Goal: Task Accomplishment & Management: Manage account settings

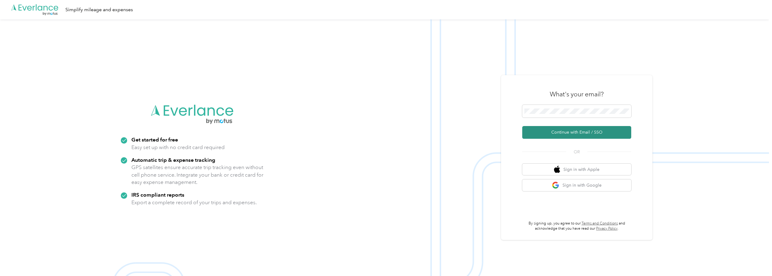
click at [561, 134] on button "Continue with Email / SSO" at bounding box center [576, 132] width 109 height 13
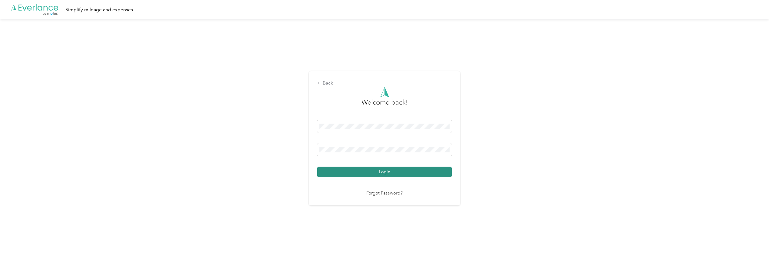
click at [386, 171] on button "Login" at bounding box center [384, 171] width 134 height 11
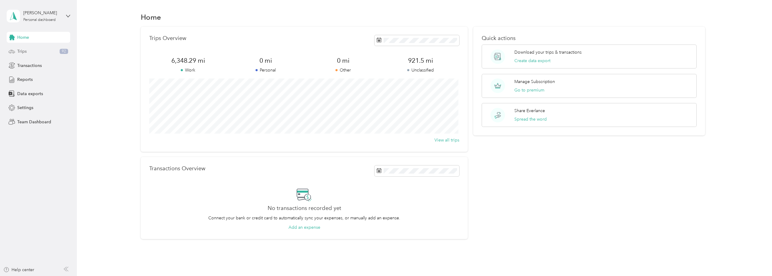
click at [23, 53] on span "Trips" at bounding box center [21, 51] width 9 height 6
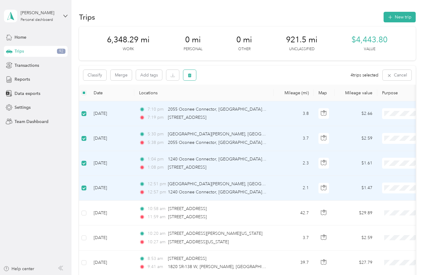
click at [193, 75] on button "button" at bounding box center [189, 75] width 13 height 11
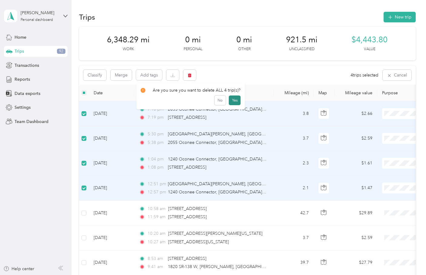
click at [233, 98] on button "Yes" at bounding box center [235, 101] width 12 height 10
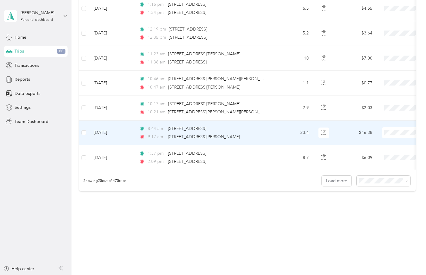
scroll to position [558, 0]
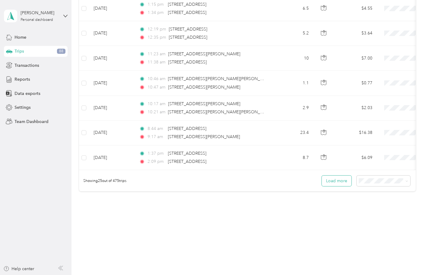
click at [339, 184] on button "Load more" at bounding box center [336, 181] width 30 height 11
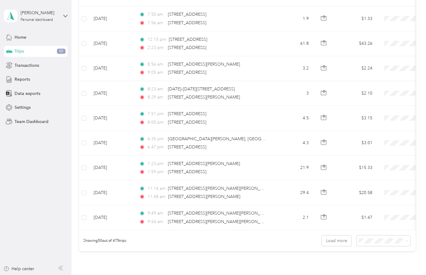
scroll to position [1181, 0]
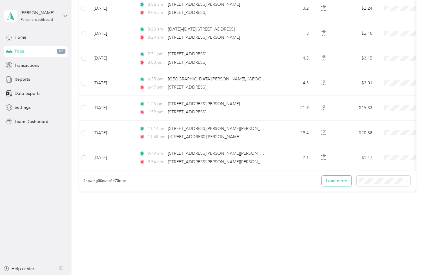
click at [339, 183] on button "Load more" at bounding box center [336, 181] width 30 height 11
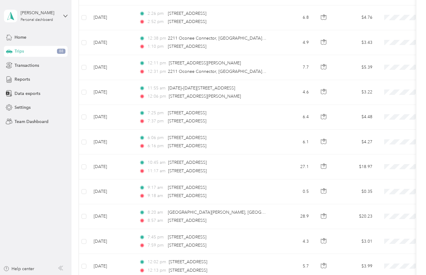
scroll to position [1803, 0]
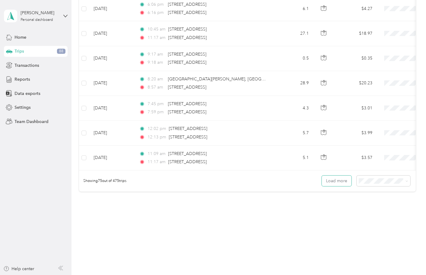
click at [339, 183] on button "Load more" at bounding box center [336, 181] width 30 height 11
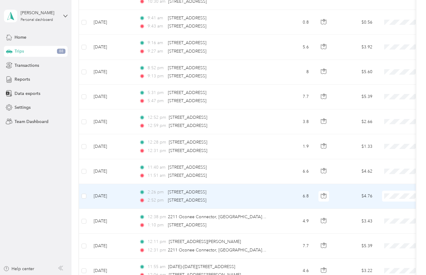
scroll to position [1470, 0]
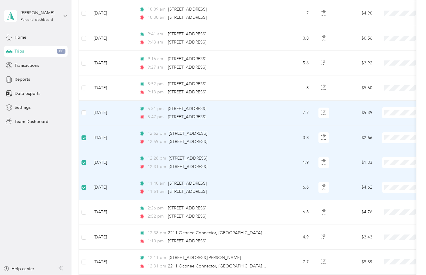
click at [87, 109] on td at bounding box center [84, 113] width 10 height 25
click at [86, 112] on td at bounding box center [84, 113] width 10 height 25
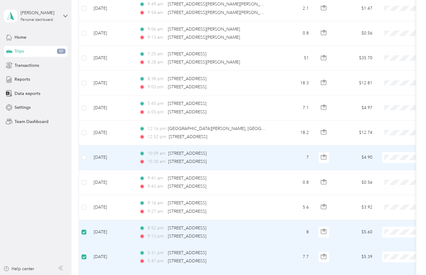
scroll to position [1318, 0]
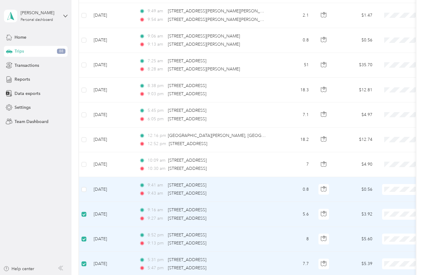
click at [87, 193] on td at bounding box center [84, 189] width 10 height 25
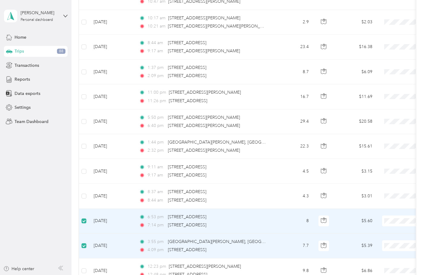
scroll to position [622, 0]
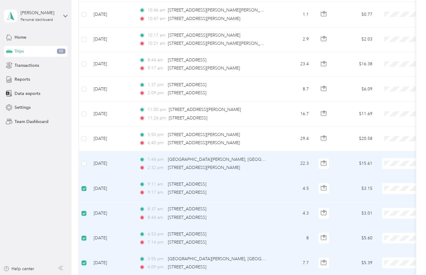
click at [87, 165] on td at bounding box center [84, 164] width 10 height 25
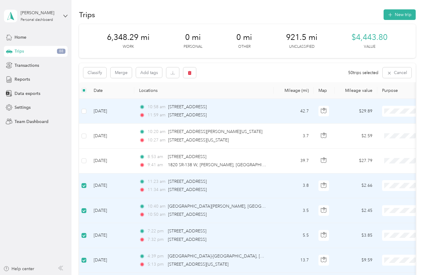
scroll to position [0, 0]
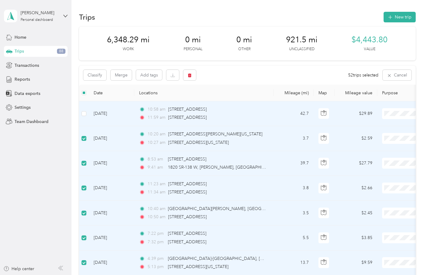
click at [84, 117] on td at bounding box center [84, 113] width 10 height 25
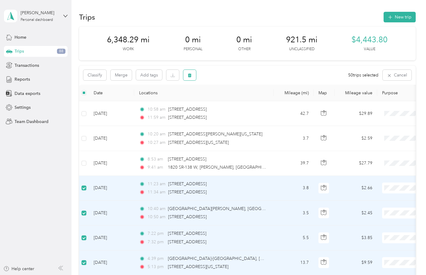
click at [187, 76] on button "button" at bounding box center [189, 75] width 13 height 11
click at [234, 103] on button "Yes" at bounding box center [236, 101] width 12 height 10
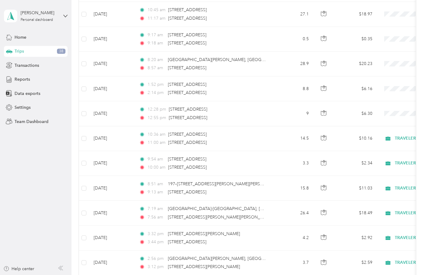
scroll to position [938, 0]
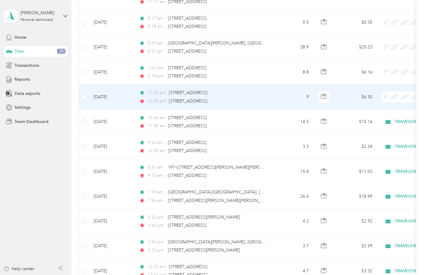
click at [262, 98] on div "12:55 pm [STREET_ADDRESS]" at bounding box center [202, 101] width 127 height 7
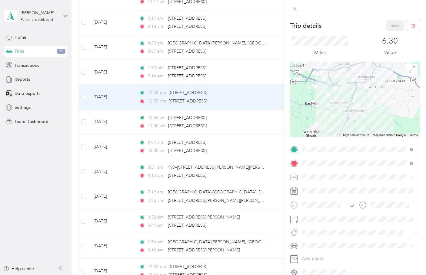
click at [309, 207] on span "TRAVELERS" at bounding box center [315, 208] width 22 height 5
click at [390, 25] on button "Save" at bounding box center [395, 25] width 18 height 11
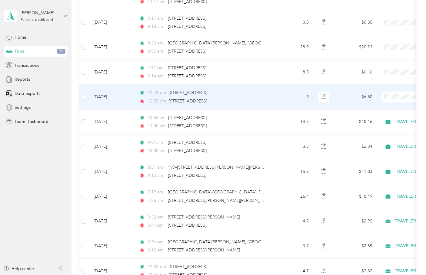
click at [255, 97] on div "12:28 pm [STREET_ADDRESS] 12:55 pm [STREET_ADDRESS]" at bounding box center [202, 97] width 127 height 15
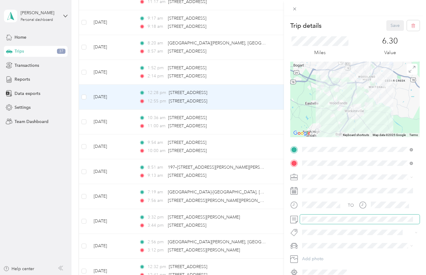
click at [327, 215] on span at bounding box center [360, 220] width 120 height 10
click at [388, 22] on button "Save" at bounding box center [395, 25] width 18 height 11
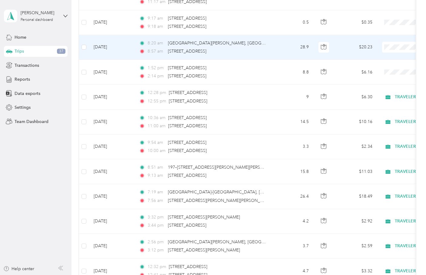
click at [259, 50] on div "8:57 am [STREET_ADDRESS]" at bounding box center [202, 51] width 127 height 7
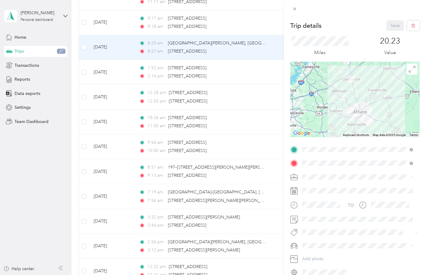
click at [330, 210] on div "TRAVELERS" at bounding box center [357, 209] width 107 height 6
click at [387, 29] on button "Save" at bounding box center [395, 25] width 18 height 11
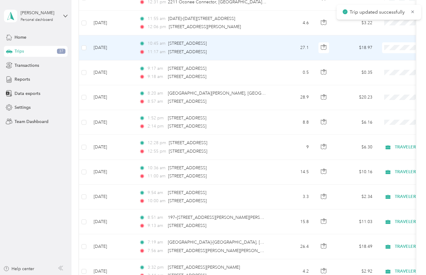
scroll to position [878, 0]
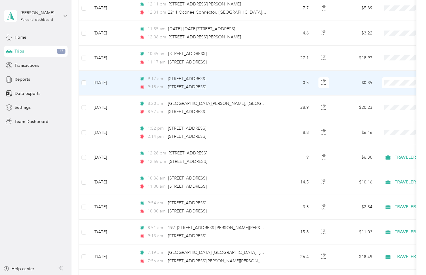
click at [260, 86] on div "9:18 am [STREET_ADDRESS]" at bounding box center [202, 87] width 127 height 7
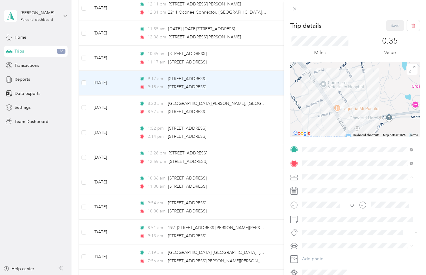
click at [316, 206] on div "TRAVELERS" at bounding box center [357, 209] width 107 height 6
click at [386, 26] on button "Save" at bounding box center [395, 25] width 18 height 11
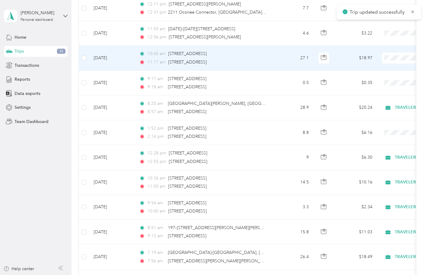
click at [244, 56] on div "10:45 am [STREET_ADDRESS]" at bounding box center [202, 54] width 127 height 7
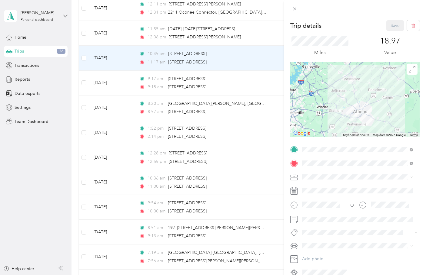
click at [318, 208] on span "TRAVELERS" at bounding box center [315, 206] width 22 height 5
click at [386, 26] on button "Save" at bounding box center [395, 25] width 18 height 11
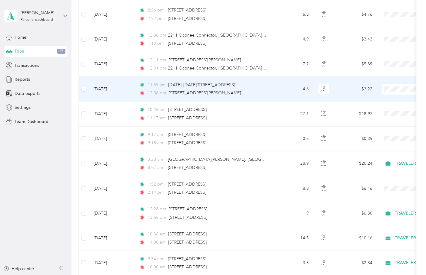
scroll to position [817, 0]
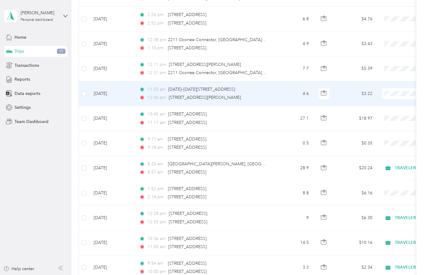
click at [245, 96] on div "12:06 pm [STREET_ADDRESS][PERSON_NAME]" at bounding box center [202, 97] width 127 height 7
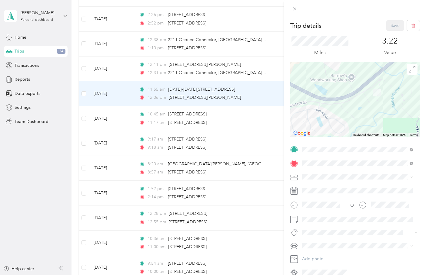
drag, startPoint x: 373, startPoint y: 74, endPoint x: 327, endPoint y: 122, distance: 66.1
click at [327, 122] on div at bounding box center [354, 100] width 129 height 76
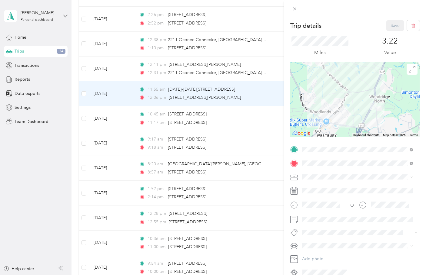
drag, startPoint x: 365, startPoint y: 112, endPoint x: 336, endPoint y: 76, distance: 46.7
click at [336, 76] on div at bounding box center [354, 100] width 129 height 76
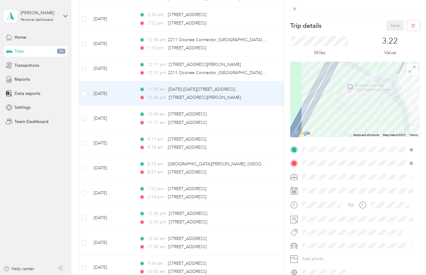
drag, startPoint x: 351, startPoint y: 127, endPoint x: 372, endPoint y: 109, distance: 27.9
click at [372, 109] on div at bounding box center [354, 100] width 129 height 76
click at [85, 94] on div "Trip details Save This trip cannot be edited because it is either under review,…" at bounding box center [213, 137] width 426 height 275
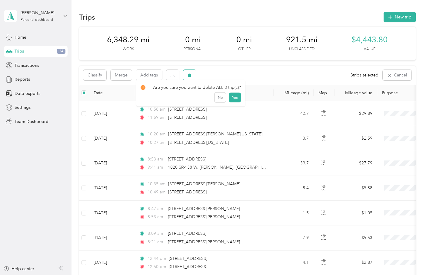
click at [187, 74] on button "button" at bounding box center [189, 75] width 13 height 11
click at [233, 98] on button "Yes" at bounding box center [235, 101] width 12 height 10
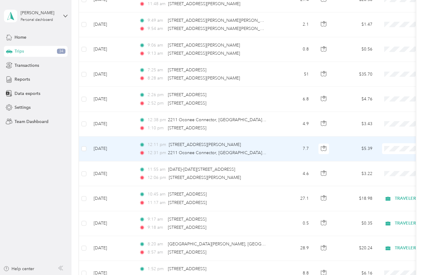
scroll to position [726, 0]
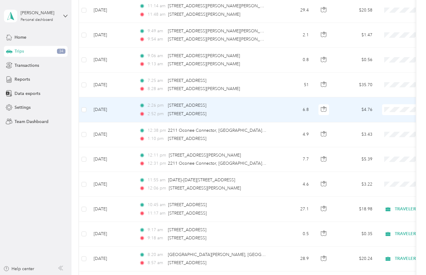
click at [282, 111] on td "6.8" at bounding box center [293, 109] width 40 height 25
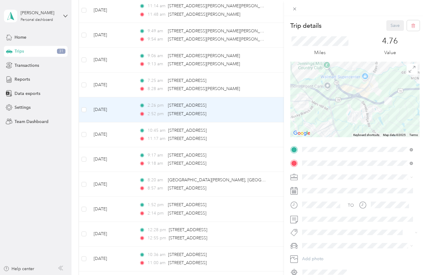
click at [82, 110] on div "Trip details Save This trip cannot be edited because it is either under review,…" at bounding box center [213, 137] width 426 height 275
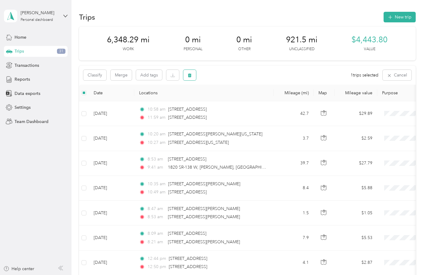
click at [187, 76] on button "button" at bounding box center [189, 75] width 13 height 11
click at [230, 100] on button "Yes" at bounding box center [235, 101] width 12 height 10
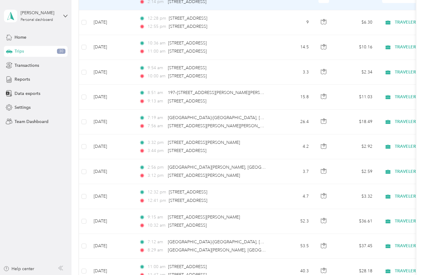
scroll to position [726, 0]
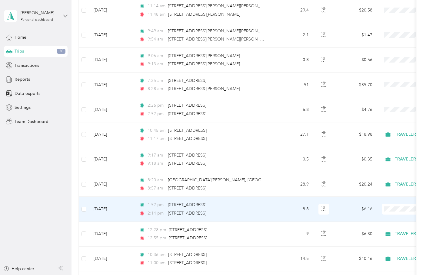
click at [271, 210] on td "1:52 pm [STREET_ADDRESS] 2:14 pm [STREET_ADDRESS]" at bounding box center [203, 209] width 139 height 25
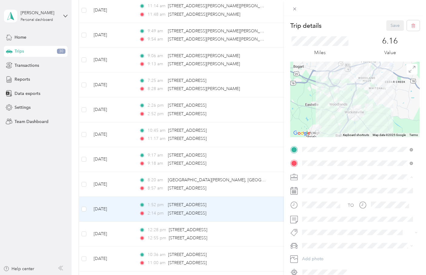
click at [321, 206] on li "TRAVELERS" at bounding box center [357, 209] width 115 height 11
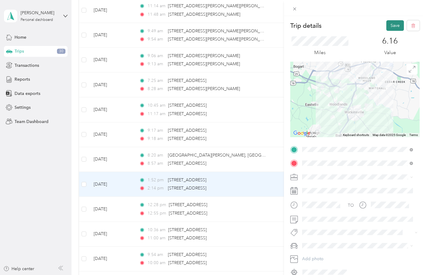
click at [391, 27] on button "Save" at bounding box center [395, 25] width 18 height 11
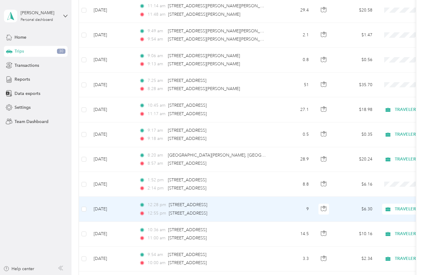
click at [273, 201] on td "12:28 pm [STREET_ADDRESS] 12:55 pm [STREET_ADDRESS]" at bounding box center [203, 209] width 139 height 25
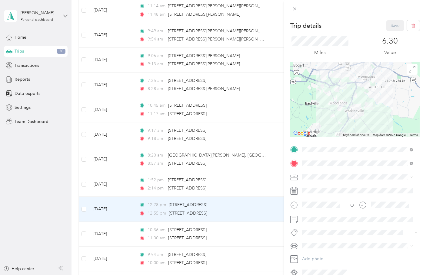
click at [273, 201] on div "Trip details Save This trip cannot be edited because it is either under review,…" at bounding box center [213, 137] width 426 height 275
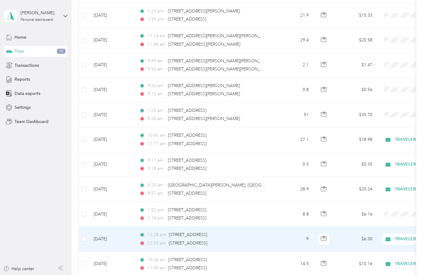
scroll to position [696, 0]
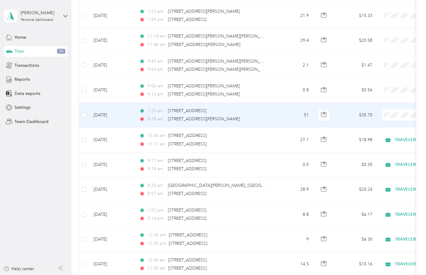
click at [258, 117] on div "8:28 am [STREET_ADDRESS][PERSON_NAME]" at bounding box center [202, 119] width 127 height 7
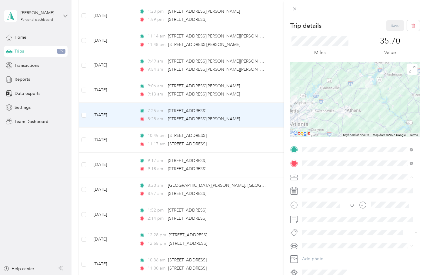
click at [320, 206] on div "TRAVELERS" at bounding box center [357, 209] width 107 height 6
click at [396, 26] on button "Save" at bounding box center [395, 25] width 18 height 11
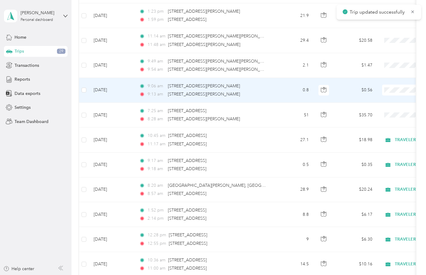
click at [252, 90] on div "9:06 am [STREET_ADDRESS][PERSON_NAME] 9:13 am [STREET_ADDRESS][PERSON_NAME]" at bounding box center [202, 90] width 127 height 15
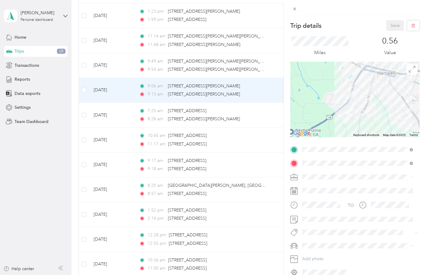
click at [322, 207] on span "TRAVELERS" at bounding box center [315, 208] width 22 height 5
click at [388, 28] on button "Save" at bounding box center [395, 25] width 18 height 11
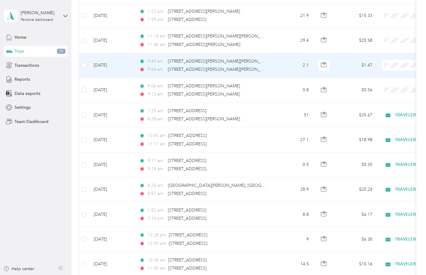
click at [265, 71] on div "9:54 am 1964 [PERSON_NAME], [PERSON_NAME], [GEOGRAPHIC_DATA]" at bounding box center [202, 69] width 127 height 7
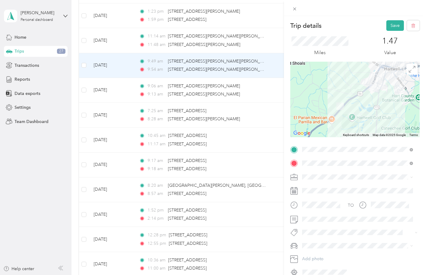
click at [318, 206] on div "TRAVELERS" at bounding box center [357, 208] width 107 height 6
click at [392, 26] on button "Save" at bounding box center [395, 25] width 18 height 11
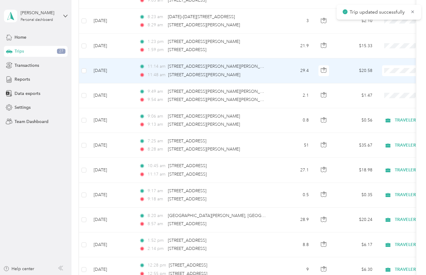
scroll to position [636, 0]
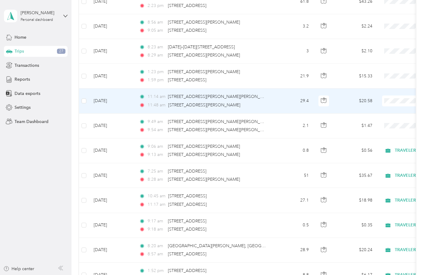
click at [255, 93] on td "11:14 am 2009 [PERSON_NAME][GEOGRAPHIC_DATA][PERSON_NAME] 11:48 am 5490 SR-72 W…" at bounding box center [203, 101] width 139 height 25
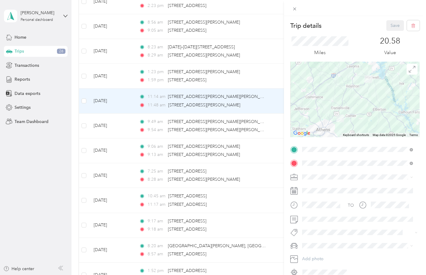
click at [316, 206] on li "TRAVELERS" at bounding box center [357, 209] width 115 height 11
click at [390, 26] on button "Save" at bounding box center [395, 25] width 18 height 11
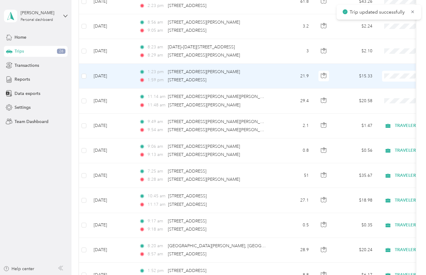
click at [251, 74] on div "1:23 pm [STREET_ADDRESS][PERSON_NAME]" at bounding box center [202, 72] width 127 height 7
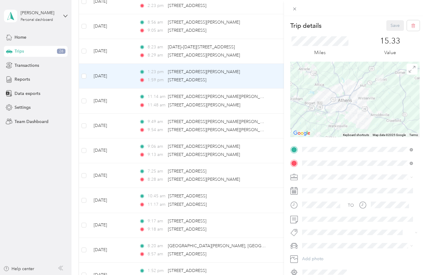
click at [318, 206] on div "TRAVELERS" at bounding box center [357, 208] width 107 height 6
click at [387, 27] on button "Save" at bounding box center [395, 25] width 18 height 11
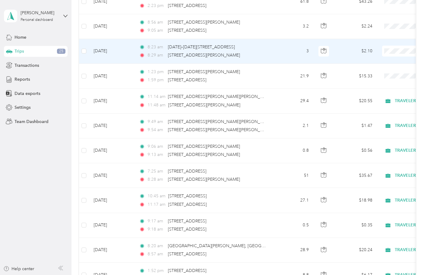
click at [262, 56] on div "8:29 am [STREET_ADDRESS][PERSON_NAME]" at bounding box center [202, 55] width 127 height 7
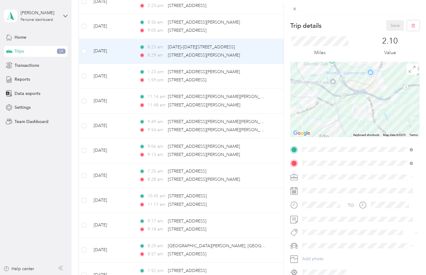
click at [318, 208] on span "TRAVELERS" at bounding box center [315, 208] width 22 height 5
click at [386, 28] on button "Save" at bounding box center [395, 25] width 18 height 11
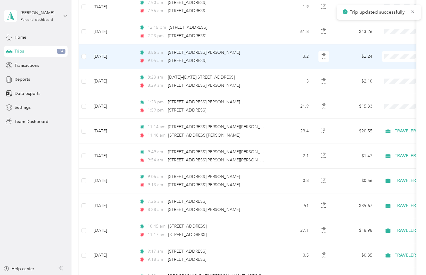
scroll to position [575, 0]
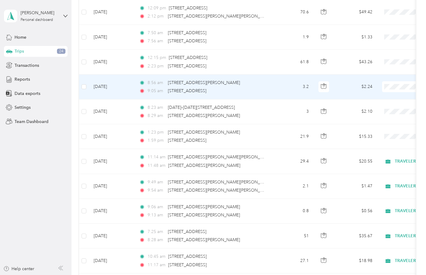
click at [257, 90] on div "9:05 am [STREET_ADDRESS]" at bounding box center [202, 91] width 127 height 7
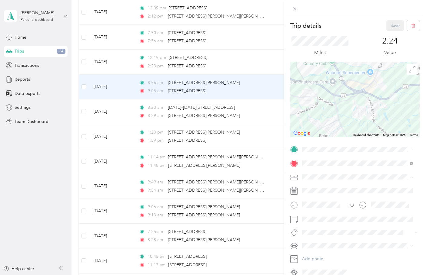
click at [317, 207] on span "TRAVELERS" at bounding box center [315, 208] width 22 height 5
click at [388, 22] on button "Save" at bounding box center [395, 25] width 18 height 11
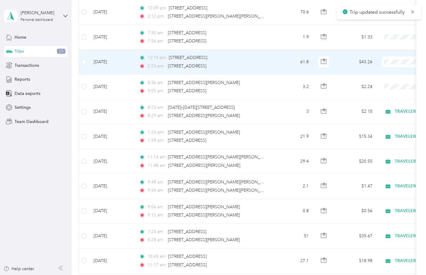
click at [249, 61] on div "12:15 pm [STREET_ADDRESS]" at bounding box center [202, 57] width 127 height 7
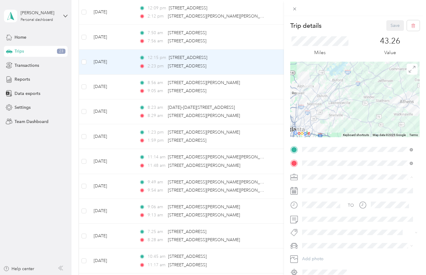
click at [316, 206] on span "TRAVELERS" at bounding box center [315, 208] width 22 height 5
click at [299, 219] on div at bounding box center [354, 220] width 129 height 10
click at [277, 216] on div "Trip details Save This trip cannot be edited because it is either under review,…" at bounding box center [213, 137] width 426 height 275
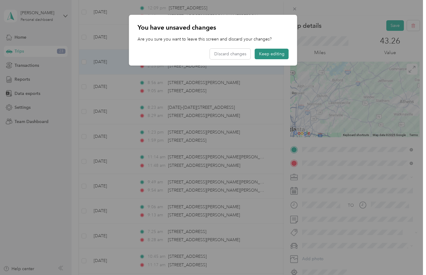
click at [275, 56] on button "Keep editing" at bounding box center [272, 54] width 34 height 11
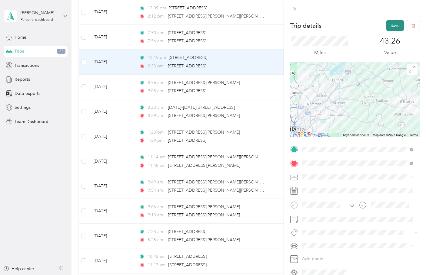
click at [393, 28] on button "Save" at bounding box center [395, 25] width 18 height 11
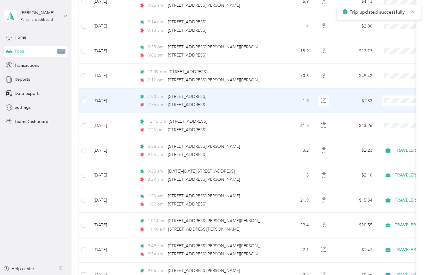
scroll to position [484, 0]
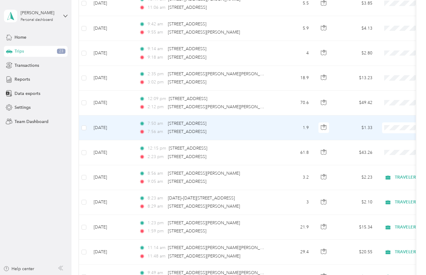
click at [264, 125] on div "7:50 am [STREET_ADDRESS]" at bounding box center [202, 123] width 127 height 7
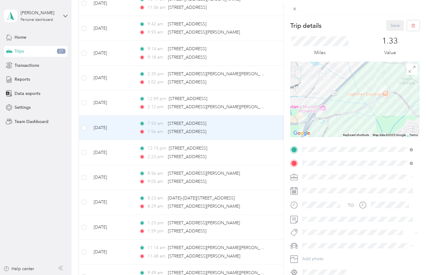
click at [318, 207] on span "TRAVELERS" at bounding box center [315, 208] width 22 height 5
click at [387, 26] on button "Save" at bounding box center [395, 25] width 18 height 11
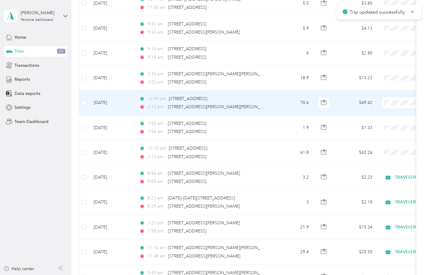
click at [264, 100] on div "12:09 pm [STREET_ADDRESS]" at bounding box center [202, 99] width 127 height 7
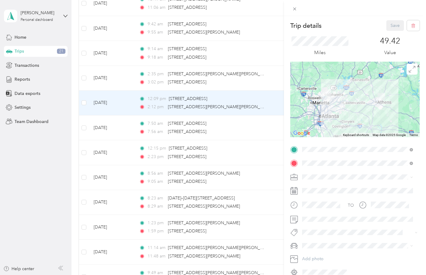
click at [341, 181] on span at bounding box center [360, 178] width 120 height 10
click at [321, 209] on div "TRAVELERS" at bounding box center [357, 209] width 107 height 6
click at [388, 29] on button "Save" at bounding box center [395, 25] width 18 height 11
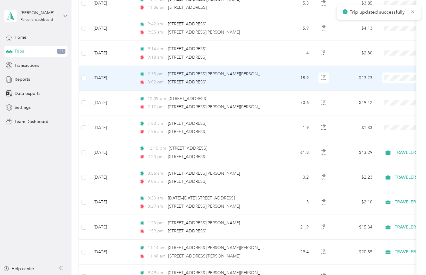
click at [281, 76] on td "18.9" at bounding box center [293, 78] width 40 height 25
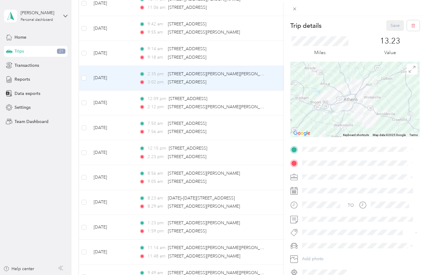
click at [325, 207] on span "TRAVELERS" at bounding box center [315, 208] width 22 height 5
click at [337, 216] on span at bounding box center [360, 220] width 120 height 10
click at [388, 24] on button "Save" at bounding box center [395, 25] width 18 height 11
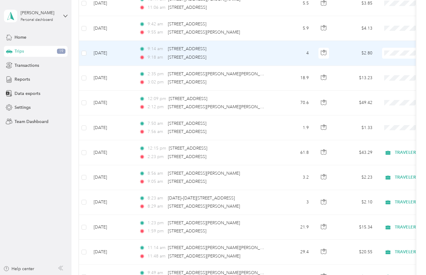
click at [260, 56] on div "9:18 am [STREET_ADDRESS]" at bounding box center [202, 57] width 127 height 7
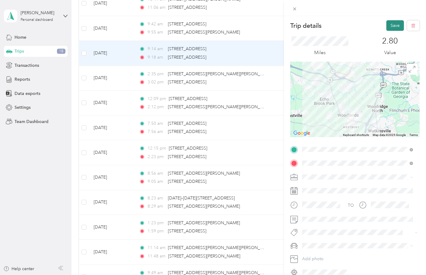
click at [391, 25] on button "Save" at bounding box center [395, 25] width 18 height 11
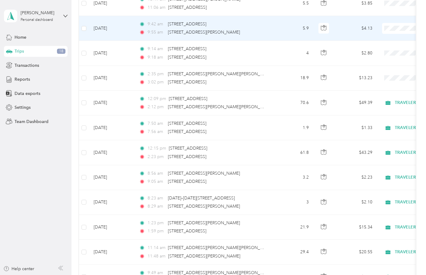
click at [273, 29] on td "9:42 am [STREET_ADDRESS] 9:55 am [STREET_ADDRESS][PERSON_NAME]" at bounding box center [203, 28] width 139 height 25
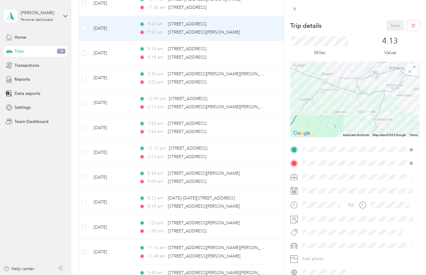
click at [325, 208] on span "TRAVELERS" at bounding box center [315, 208] width 22 height 5
click at [389, 27] on button "Save" at bounding box center [395, 25] width 18 height 11
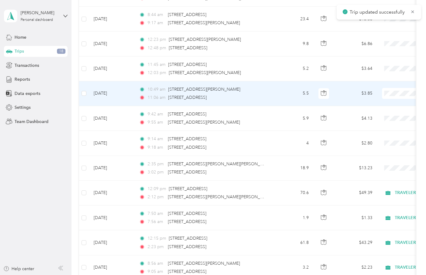
scroll to position [394, 0]
click at [260, 100] on div "11:06 am [STREET_ADDRESS]" at bounding box center [202, 98] width 127 height 7
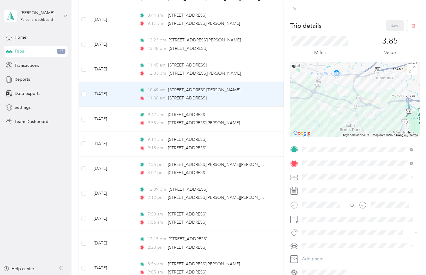
click at [321, 211] on div "TRAVELERS" at bounding box center [357, 208] width 107 height 6
click at [395, 28] on button "Save" at bounding box center [395, 25] width 18 height 11
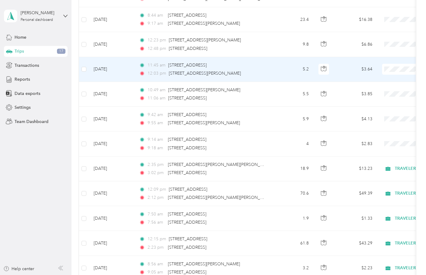
click at [259, 78] on td "11:45 am [STREET_ADDRESS] 12:03 pm [STREET_ADDRESS][PERSON_NAME]" at bounding box center [203, 69] width 139 height 25
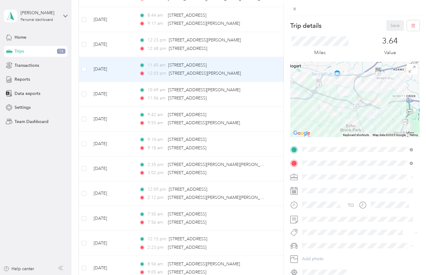
click at [323, 206] on div "TRAVELERS" at bounding box center [357, 209] width 107 height 6
click at [393, 22] on button "Save" at bounding box center [395, 25] width 18 height 11
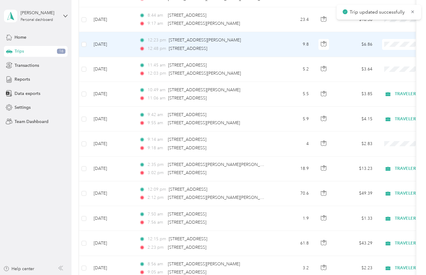
click at [286, 44] on td "9.8" at bounding box center [293, 44] width 40 height 25
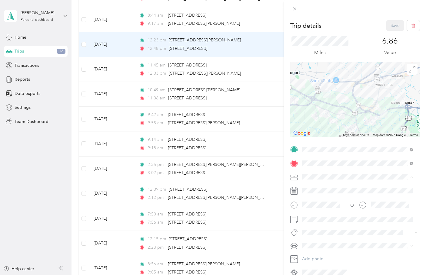
click at [324, 209] on span "TRAVELERS" at bounding box center [315, 208] width 22 height 5
click at [392, 25] on button "Save" at bounding box center [395, 25] width 18 height 11
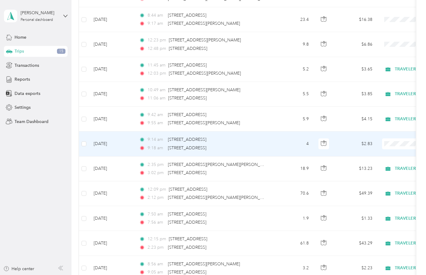
click at [295, 142] on td "4" at bounding box center [293, 144] width 40 height 25
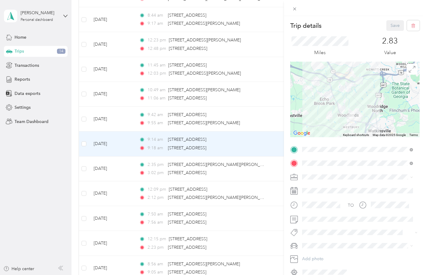
click at [320, 210] on div "TRAVELERS" at bounding box center [357, 208] width 107 height 6
click at [388, 25] on button "Save" at bounding box center [395, 25] width 18 height 11
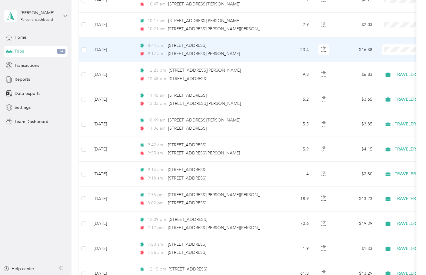
scroll to position [333, 0]
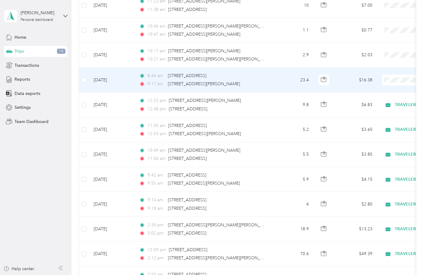
click at [265, 79] on div "8:44 am [STREET_ADDRESS]" at bounding box center [202, 76] width 127 height 7
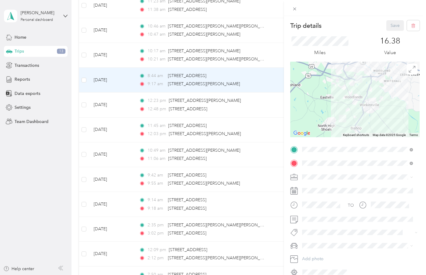
click at [328, 206] on div "TRAVELERS" at bounding box center [357, 209] width 107 height 6
click at [389, 28] on button "Save" at bounding box center [395, 25] width 18 height 11
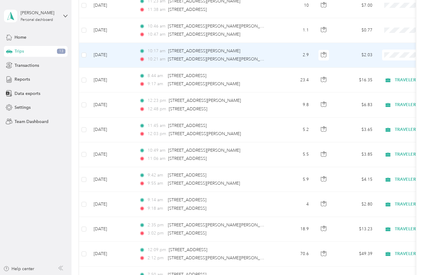
click at [272, 60] on td "10:17 am [STREET_ADDRESS][PERSON_NAME] 10:21 am [STREET_ADDRESS][PERSON_NAME][P…" at bounding box center [203, 55] width 139 height 25
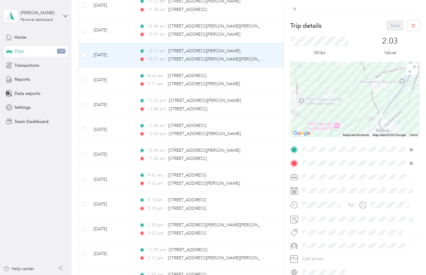
click at [330, 209] on div "TRAVELERS" at bounding box center [357, 209] width 107 height 6
click at [396, 23] on button "Save" at bounding box center [395, 25] width 18 height 11
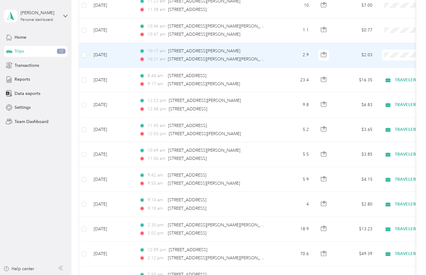
click at [273, 51] on td "2.9" at bounding box center [293, 55] width 40 height 25
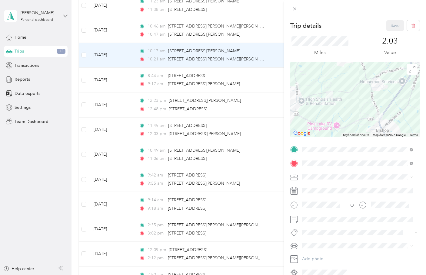
click at [268, 52] on div "Trip details Save This trip cannot be edited because it is either under review,…" at bounding box center [213, 137] width 426 height 275
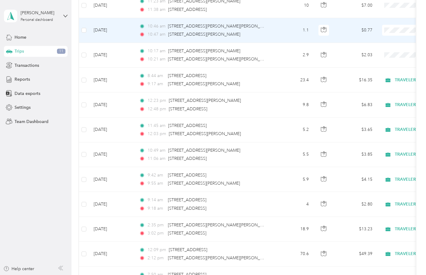
click at [268, 33] on td "10:46 am [STREET_ADDRESS][PERSON_NAME][PERSON_NAME] 10:47 am 5755–[STREET_ADDRE…" at bounding box center [203, 30] width 139 height 25
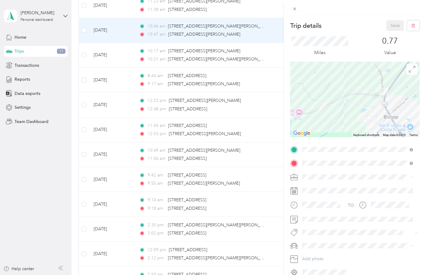
click at [324, 209] on span "TRAVELERS" at bounding box center [315, 208] width 22 height 5
click at [392, 22] on button "Save" at bounding box center [395, 25] width 18 height 11
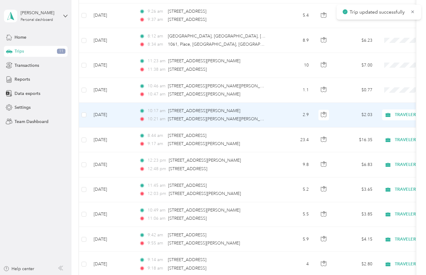
scroll to position [272, 0]
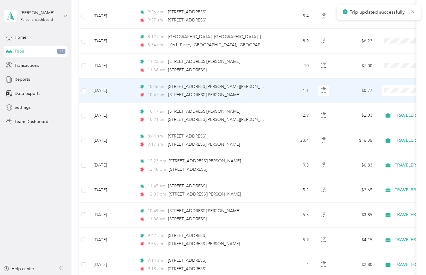
click at [273, 84] on td "1.1" at bounding box center [293, 91] width 40 height 25
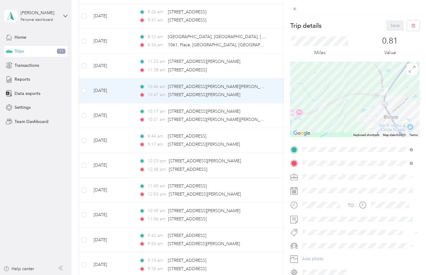
click at [244, 95] on div "Trip details Save This trip cannot be edited because it is either under review,…" at bounding box center [213, 137] width 426 height 275
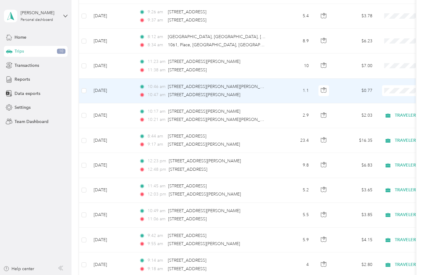
click at [253, 93] on div "10:47 am [STREET_ADDRESS][PERSON_NAME]" at bounding box center [202, 95] width 127 height 7
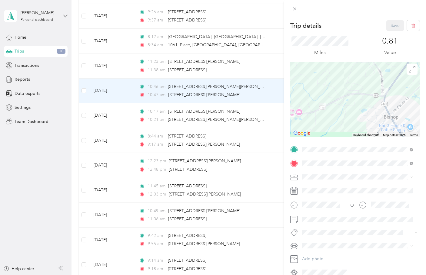
click at [245, 127] on div "Trip details Save This trip cannot be edited because it is either under review,…" at bounding box center [213, 137] width 426 height 275
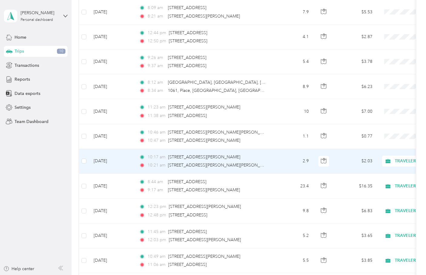
scroll to position [212, 0]
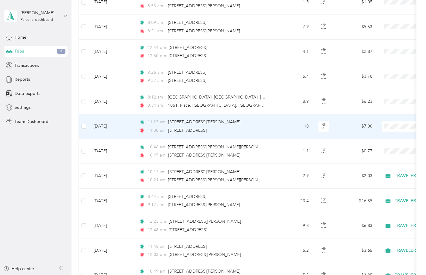
click at [255, 133] on div "11:38 am [STREET_ADDRESS]" at bounding box center [202, 130] width 127 height 7
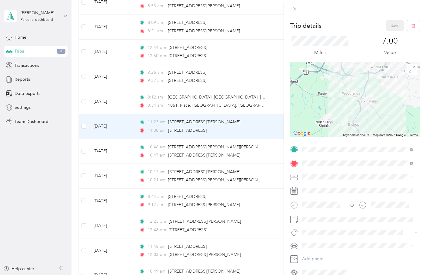
click at [317, 206] on li "TRAVELERS" at bounding box center [357, 209] width 115 height 11
click at [392, 27] on button "Save" at bounding box center [395, 25] width 18 height 11
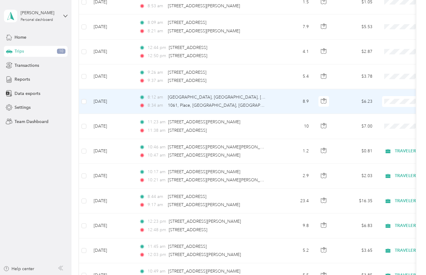
click at [276, 103] on td "8.9" at bounding box center [293, 101] width 40 height 25
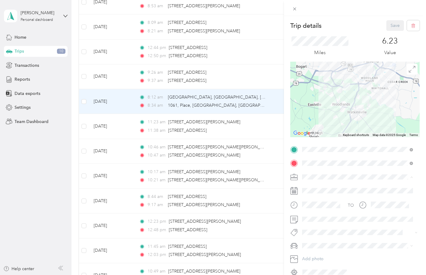
click at [315, 209] on span "TRAVELERS" at bounding box center [315, 208] width 22 height 5
click at [391, 24] on button "Save" at bounding box center [395, 25] width 18 height 11
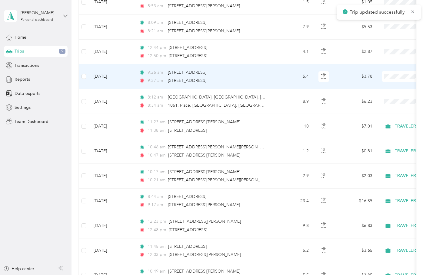
click at [266, 80] on td "9:26 am [STREET_ADDRESS] 9:37 am [STREET_ADDRESS]" at bounding box center [203, 76] width 139 height 25
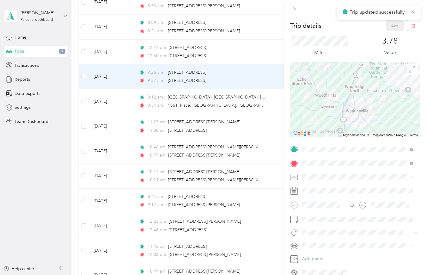
click at [319, 180] on span at bounding box center [360, 178] width 120 height 10
click at [320, 207] on span "TRAVELERS" at bounding box center [315, 208] width 22 height 5
click at [389, 26] on button "Save" at bounding box center [395, 25] width 18 height 11
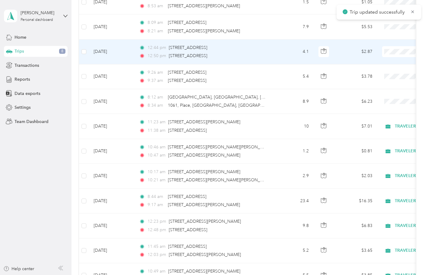
click at [262, 50] on div "12:44 pm [STREET_ADDRESS]" at bounding box center [202, 47] width 127 height 7
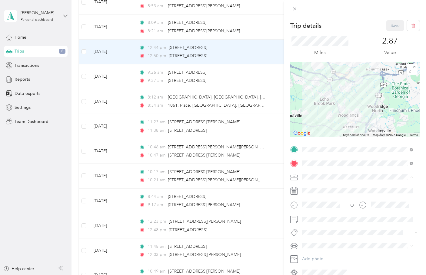
click at [316, 208] on span "TRAVELERS" at bounding box center [315, 208] width 22 height 5
click at [388, 28] on button "Save" at bounding box center [395, 25] width 18 height 11
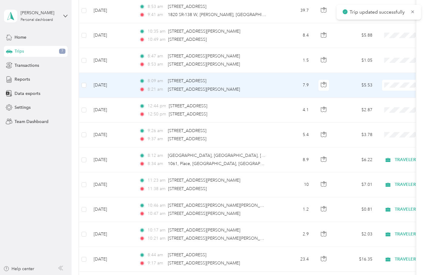
scroll to position [121, 0]
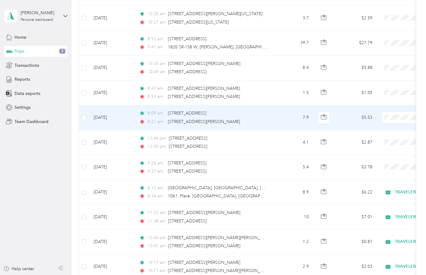
click at [257, 112] on div "8:09 am [GEOGRAPHIC_DATA], [GEOGRAPHIC_DATA], [GEOGRAPHIC_DATA]" at bounding box center [202, 113] width 127 height 7
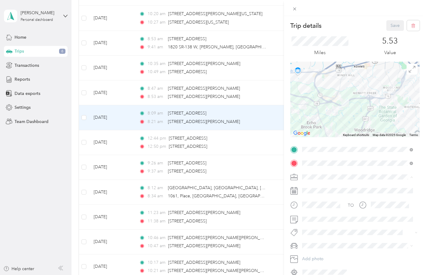
click at [318, 206] on span "TRAVELERS" at bounding box center [315, 208] width 22 height 5
click at [301, 219] on span at bounding box center [360, 220] width 120 height 10
click at [386, 24] on button "Save" at bounding box center [395, 25] width 18 height 11
click at [264, 90] on div "Trip details Save This trip cannot be edited because it is either under review,…" at bounding box center [213, 137] width 426 height 275
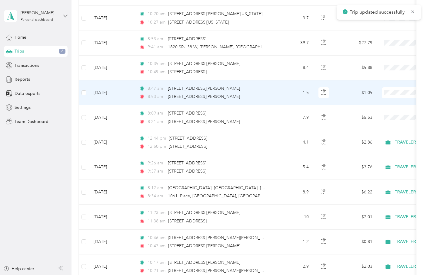
click at [259, 92] on div "8:47 am [STREET_ADDRESS][PERSON_NAME]" at bounding box center [202, 88] width 127 height 7
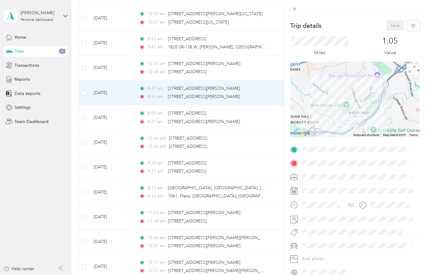
click at [237, 94] on div "Trip details Save This trip cannot be edited because it is either under review,…" at bounding box center [213, 137] width 426 height 275
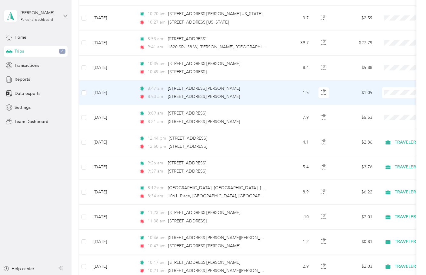
click at [272, 94] on td "8:47 am [STREET_ADDRESS][PERSON_NAME] 8:53 am 132–[STREET_ADDRESS][PERSON_NAME]" at bounding box center [203, 93] width 139 height 25
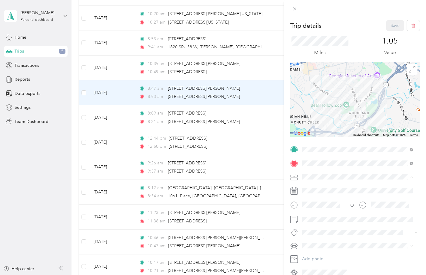
click at [316, 206] on div "TRAVELERS" at bounding box center [357, 209] width 107 height 6
click at [392, 26] on button "Save" at bounding box center [395, 25] width 18 height 11
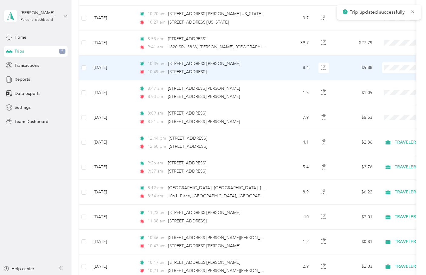
click at [253, 66] on div "10:35 am [STREET_ADDRESS][PERSON_NAME]" at bounding box center [202, 64] width 127 height 7
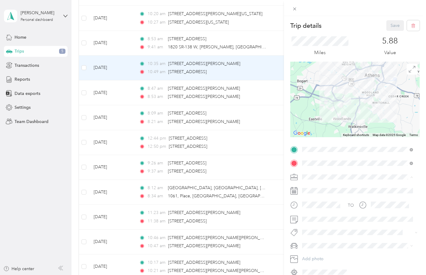
click at [313, 206] on div "TRAVELERS" at bounding box center [357, 209] width 107 height 6
click at [387, 28] on button "Save" at bounding box center [395, 25] width 18 height 11
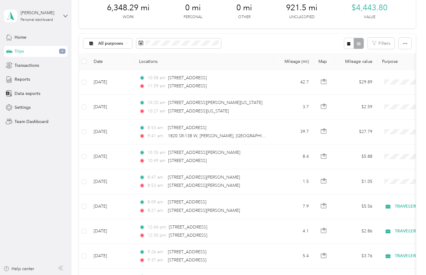
scroll to position [30, 0]
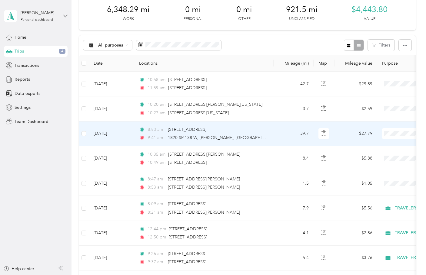
click at [259, 132] on div "8:53 am [STREET_ADDRESS]" at bounding box center [202, 130] width 127 height 7
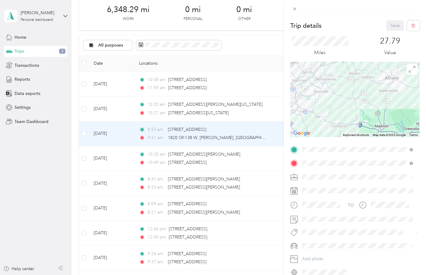
click at [314, 209] on span "TRAVELERS" at bounding box center [315, 208] width 22 height 5
click at [295, 219] on div at bounding box center [354, 220] width 129 height 10
click at [392, 26] on button "Save" at bounding box center [395, 25] width 18 height 11
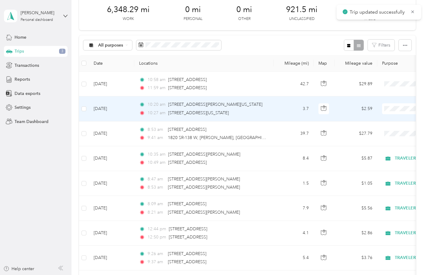
click at [276, 108] on td "3.7" at bounding box center [293, 109] width 40 height 25
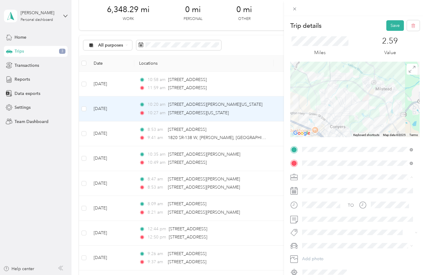
drag, startPoint x: 318, startPoint y: 208, endPoint x: 320, endPoint y: 196, distance: 12.3
click at [318, 208] on span "TRAVELERS" at bounding box center [315, 208] width 22 height 5
click at [390, 25] on button "Save" at bounding box center [395, 25] width 18 height 11
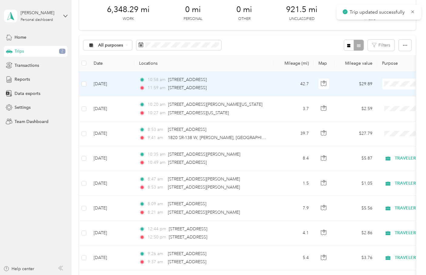
click at [257, 86] on div "11:59 am [STREET_ADDRESS]" at bounding box center [202, 88] width 127 height 7
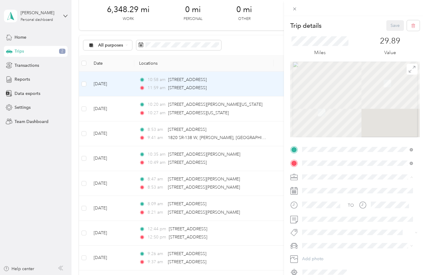
click at [315, 210] on div "TRAVELERS" at bounding box center [357, 209] width 107 height 6
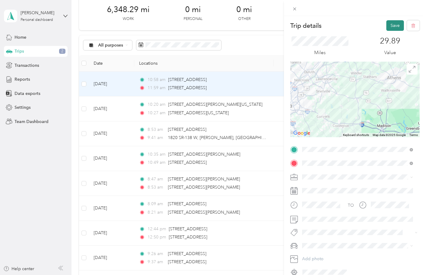
click at [393, 25] on button "Save" at bounding box center [395, 25] width 18 height 11
click at [387, 27] on button "Save" at bounding box center [395, 25] width 18 height 11
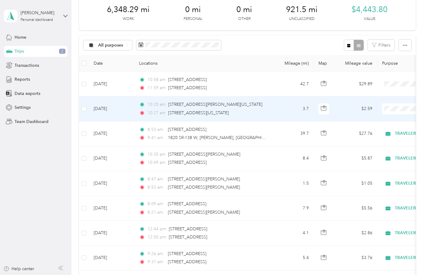
click at [276, 115] on td "3.7" at bounding box center [293, 109] width 40 height 25
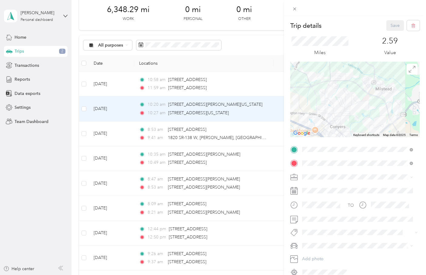
click at [235, 163] on div "Trip details Save This trip cannot be edited because it is either under review,…" at bounding box center [213, 137] width 426 height 275
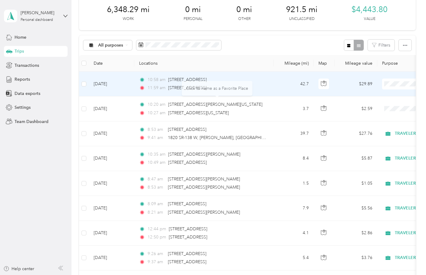
click at [255, 83] on div "10:58 am 1599 Larkspur Trail, [GEOGRAPHIC_DATA], [GEOGRAPHIC_DATA]" at bounding box center [202, 80] width 127 height 7
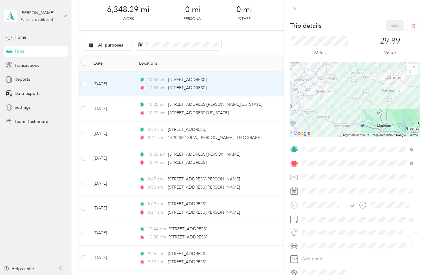
click at [236, 136] on div "Trip details Save This trip cannot be edited because it is either under review,…" at bounding box center [213, 137] width 426 height 275
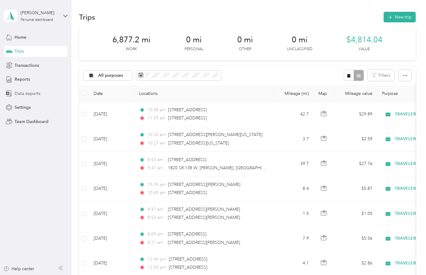
click at [35, 92] on span "Data exports" at bounding box center [28, 94] width 26 height 6
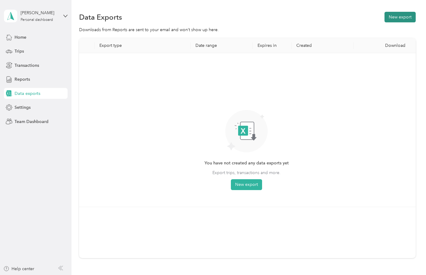
click at [402, 15] on button "New export" at bounding box center [399, 17] width 31 height 11
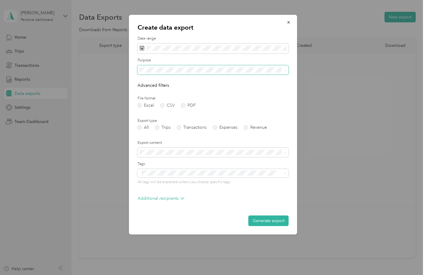
click at [195, 67] on span at bounding box center [212, 70] width 151 height 10
click at [182, 109] on div "TRAVELERS" at bounding box center [213, 112] width 143 height 6
click at [182, 105] on label "PDF" at bounding box center [188, 106] width 15 height 4
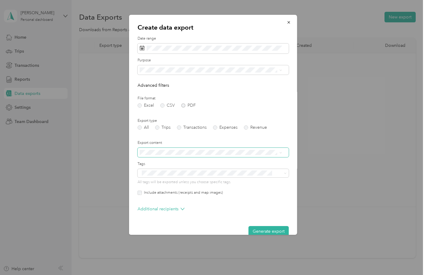
scroll to position [10, 0]
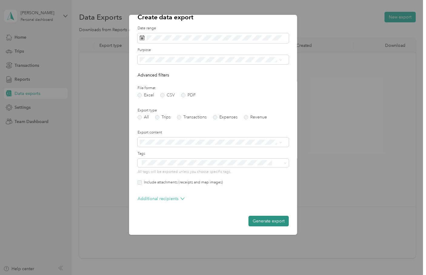
click at [271, 221] on button "Generate export" at bounding box center [268, 221] width 40 height 11
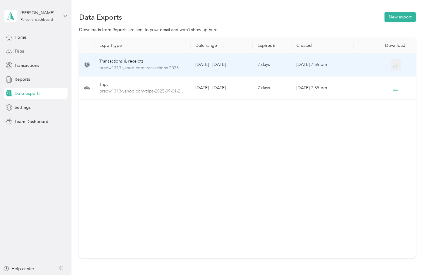
click at [394, 64] on icon "button" at bounding box center [395, 64] width 5 height 5
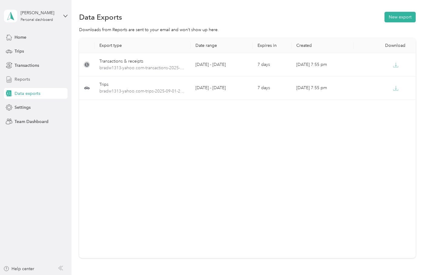
click at [28, 81] on span "Reports" at bounding box center [22, 79] width 15 height 6
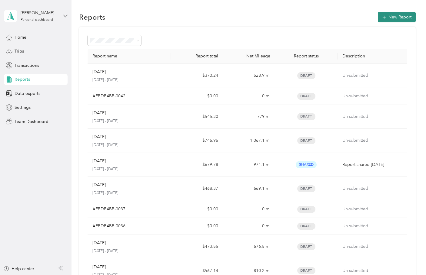
click at [394, 17] on button "New Report" at bounding box center [396, 17] width 38 height 11
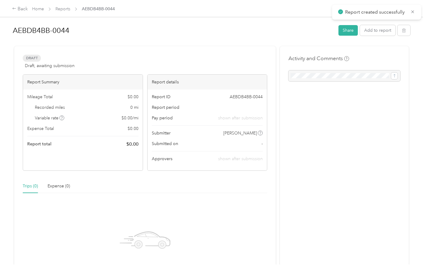
click at [232, 28] on h1 "AEBDB4BB-0044" at bounding box center [173, 30] width 321 height 15
click at [20, 10] on div "Back" at bounding box center [20, 8] width 16 height 7
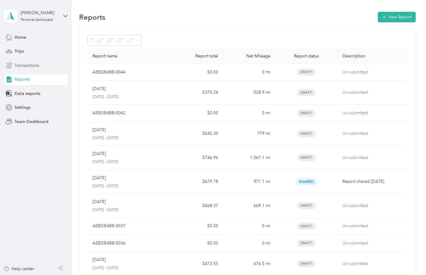
click at [30, 68] on span "Transactions" at bounding box center [27, 65] width 25 height 6
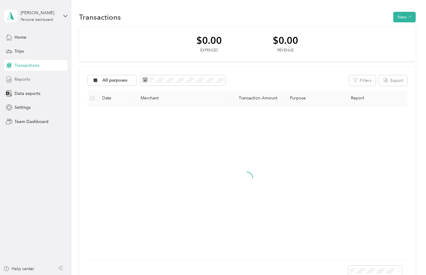
click at [26, 81] on span "Reports" at bounding box center [22, 79] width 15 height 6
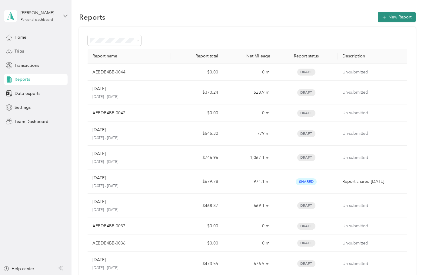
click at [392, 22] on button "New Report" at bounding box center [396, 17] width 38 height 11
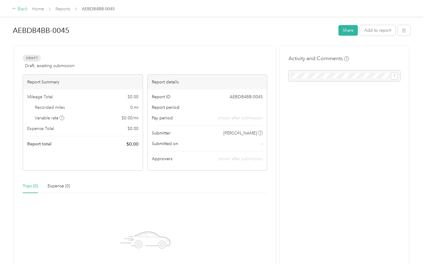
click at [17, 10] on div "Back" at bounding box center [20, 8] width 16 height 7
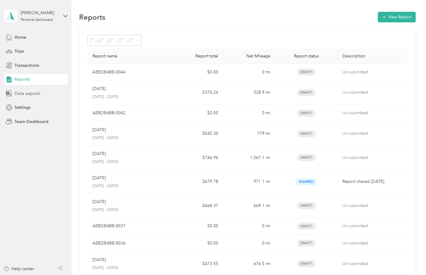
click at [30, 92] on span "Data exports" at bounding box center [28, 94] width 26 height 6
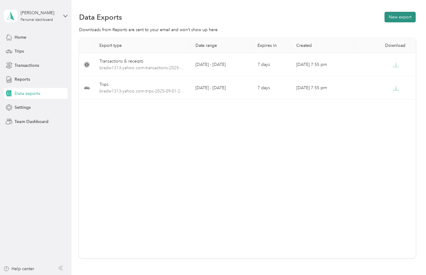
click at [391, 18] on button "New export" at bounding box center [399, 17] width 31 height 11
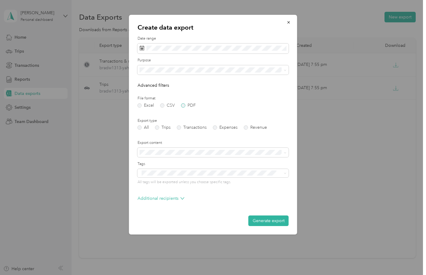
click at [186, 107] on label "PDF" at bounding box center [188, 106] width 15 height 4
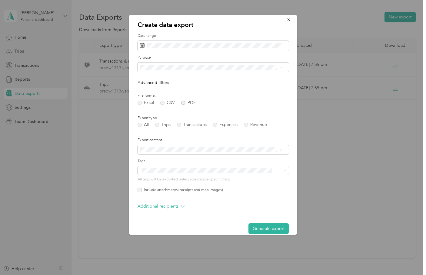
scroll to position [10, 0]
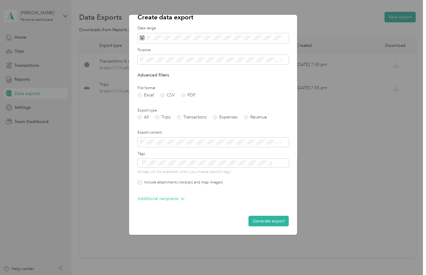
click at [180, 182] on label "Include attachments (receipts and map images)" at bounding box center [182, 182] width 81 height 5
click at [262, 218] on button "Generate export" at bounding box center [268, 221] width 40 height 11
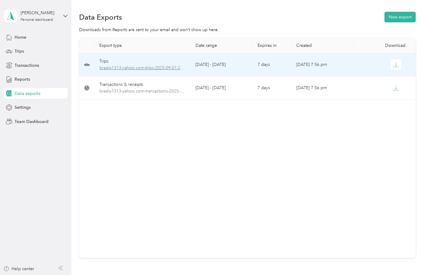
click at [135, 68] on span "bradw1313-yahoo.com-trips-2025-09-01-2025-09-30.pdf" at bounding box center [142, 68] width 86 height 7
click at [136, 70] on span "bradw1313-yahoo.com-trips-2025-09-01-2025-09-30.pdf" at bounding box center [142, 68] width 86 height 7
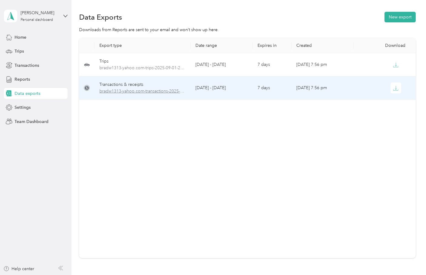
click at [133, 91] on span "bradw1313-yahoo.com-transactions-2025-09-01-2025-09-30.pdf" at bounding box center [142, 91] width 86 height 7
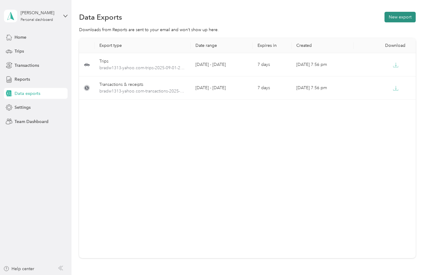
click at [393, 19] on button "New export" at bounding box center [399, 17] width 31 height 11
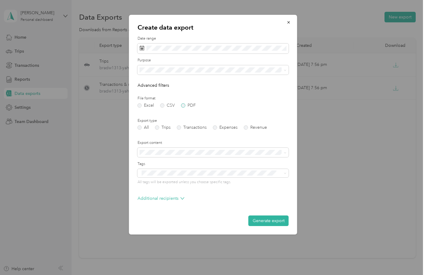
click at [182, 106] on label "PDF" at bounding box center [188, 106] width 15 height 4
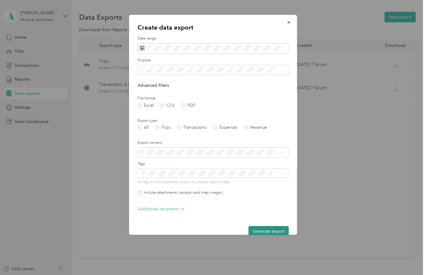
click at [257, 231] on button "Generate export" at bounding box center [268, 231] width 40 height 11
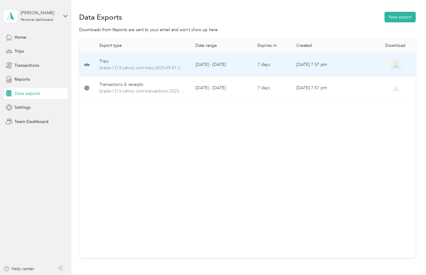
click at [398, 66] on button "button" at bounding box center [395, 64] width 11 height 11
